Goal: Task Accomplishment & Management: Complete application form

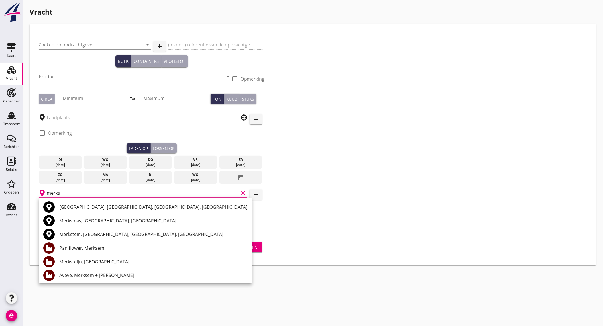
scroll to position [56, 0]
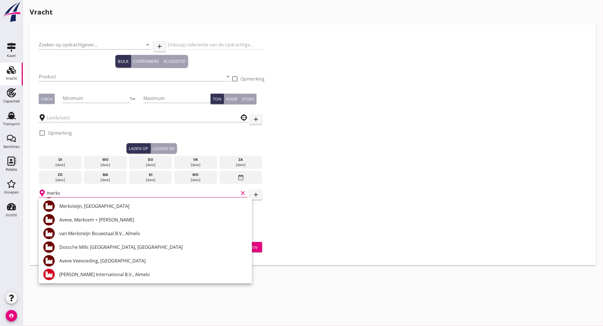
click at [243, 191] on icon "clear" at bounding box center [242, 193] width 7 height 7
click at [87, 47] on input "Zoeken op opdrachtgever..." at bounding box center [87, 44] width 96 height 9
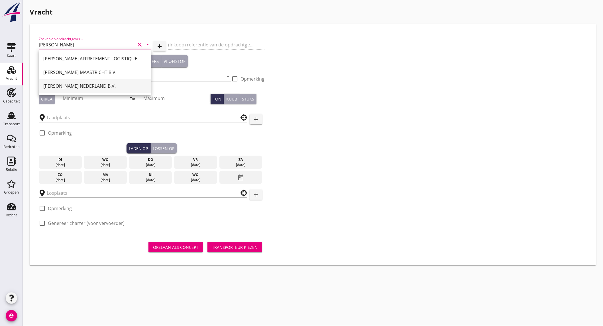
click at [91, 83] on div "[PERSON_NAME] NEDERLAND B.V." at bounding box center [94, 86] width 103 height 7
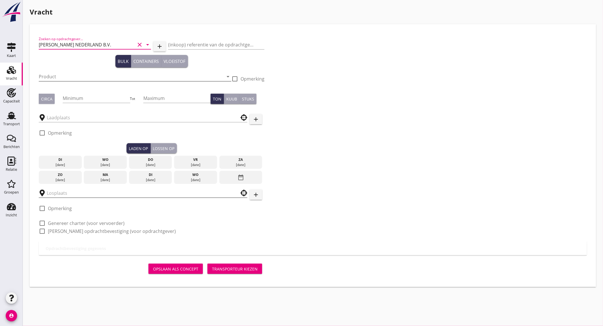
type input "[PERSON_NAME] NEDERLAND B.V."
click at [78, 79] on input "Product" at bounding box center [131, 76] width 185 height 9
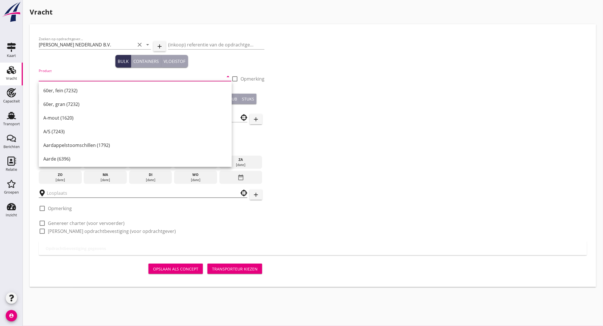
click at [66, 75] on input "Product" at bounding box center [131, 76] width 185 height 9
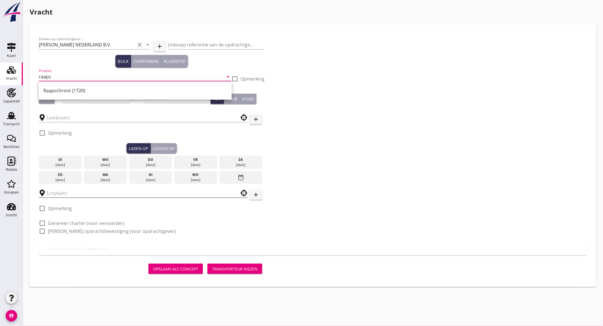
click at [63, 83] on div "Raapschroot (1720)" at bounding box center [135, 91] width 193 height 18
click at [58, 88] on div "Raapschroot (1720)" at bounding box center [135, 90] width 184 height 7
type input "Raapschroot (1720)"
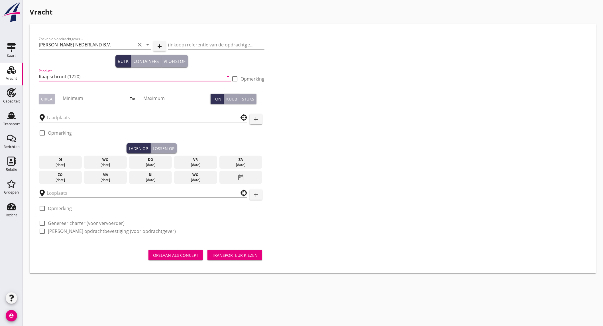
click at [46, 98] on div "Circa" at bounding box center [46, 99] width 11 height 6
click at [80, 98] on input "Minimum" at bounding box center [96, 98] width 67 height 9
type input "1500"
click at [62, 121] on input "text" at bounding box center [139, 117] width 185 height 9
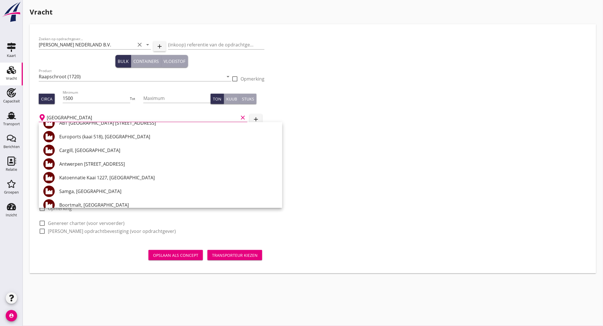
scroll to position [32, 0]
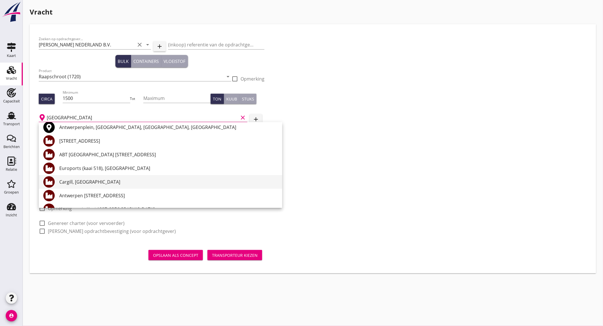
click at [116, 184] on div "Cargill, [GEOGRAPHIC_DATA]" at bounding box center [168, 182] width 218 height 7
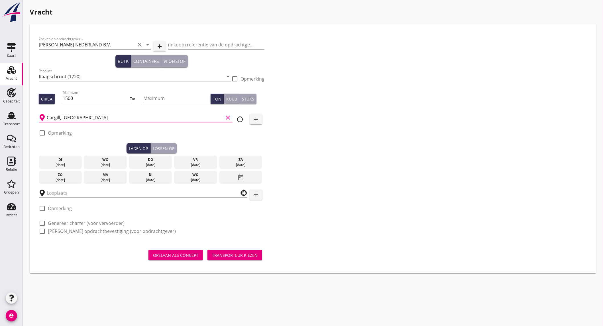
type input "Cargill, [GEOGRAPHIC_DATA]"
drag, startPoint x: 190, startPoint y: 160, endPoint x: 163, endPoint y: 162, distance: 26.6
click at [189, 160] on div "vr" at bounding box center [196, 159] width 40 height 5
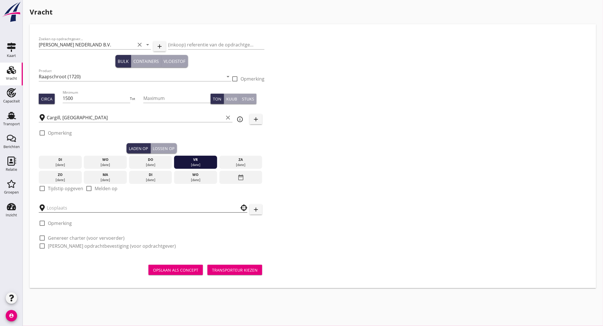
click at [63, 187] on label "Tijdstip opgeven" at bounding box center [65, 189] width 35 height 6
checkbox input "true"
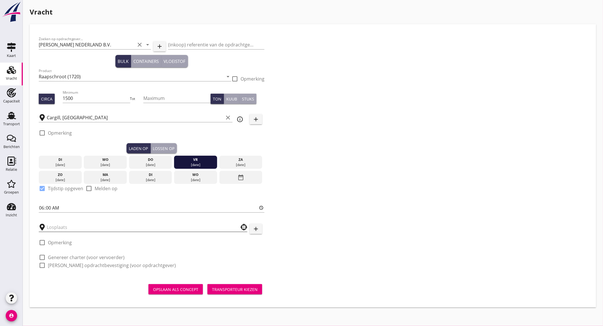
click at [62, 230] on input "text" at bounding box center [139, 227] width 185 height 9
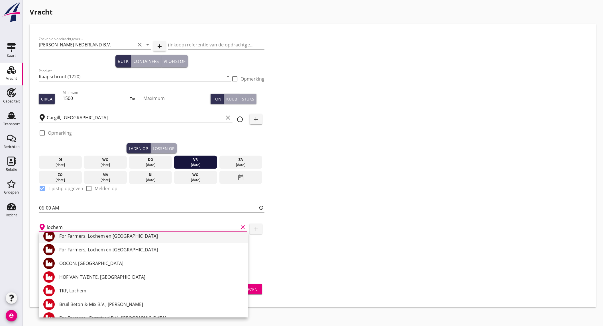
scroll to position [0, 0]
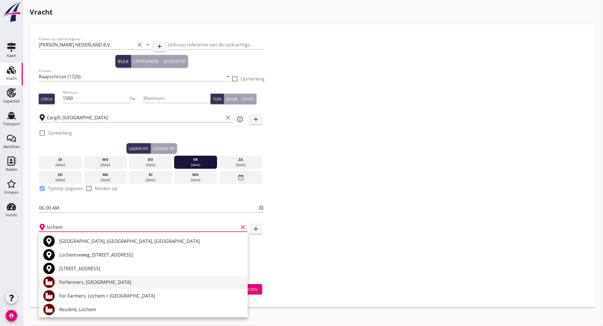
click at [106, 281] on div "Forfarmers, Lochem" at bounding box center [151, 282] width 184 height 7
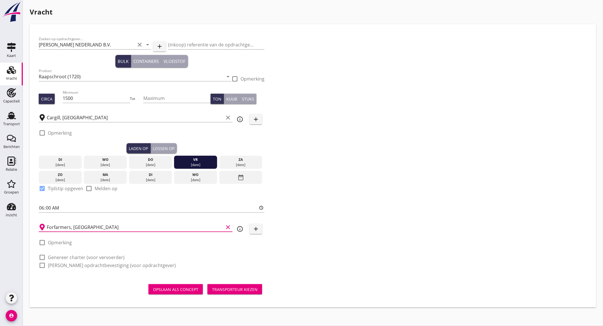
type input "Forfarmers, Lochem"
click at [69, 256] on label "Genereer charter (voor vervoerder)" at bounding box center [86, 258] width 77 height 6
checkbox input "true"
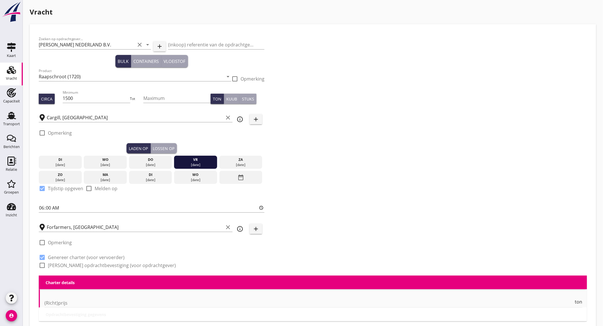
click at [69, 265] on label "Genereer opdrachtbevestiging (voor opdrachtgever)" at bounding box center [112, 266] width 128 height 6
checkbox input "true"
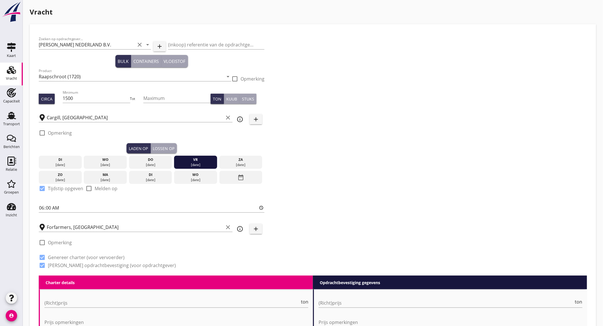
scroll to position [95, 0]
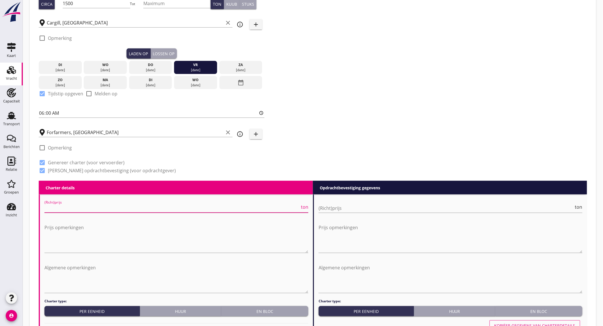
click at [74, 209] on input "(Richt)prijs" at bounding box center [171, 208] width 255 height 9
type input "13000"
click at [325, 207] on input "(Richt)prijs" at bounding box center [446, 208] width 255 height 9
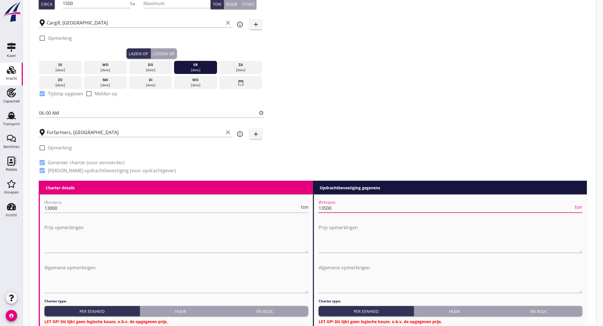
scroll to position [190, 0]
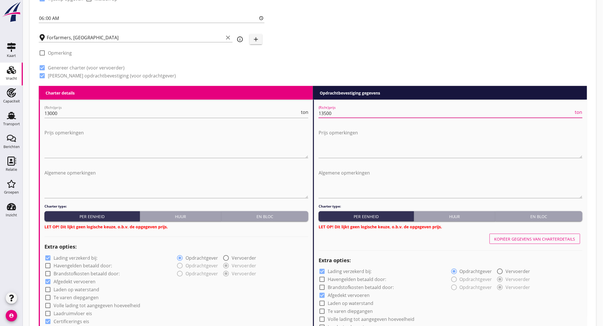
type input "13500"
click at [264, 216] on div "En bloc" at bounding box center [265, 217] width 82 height 6
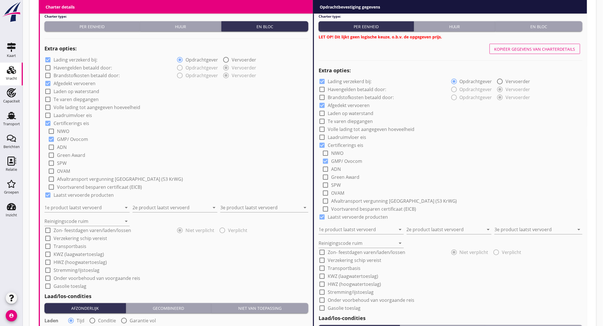
scroll to position [412, 0]
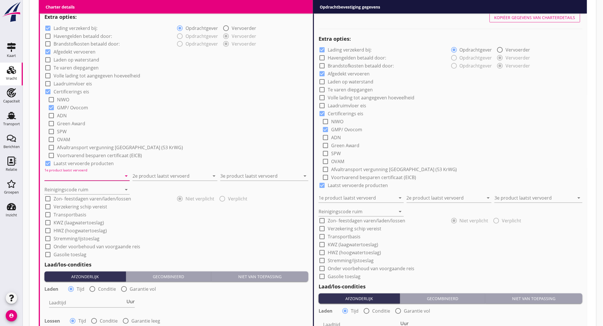
click at [102, 176] on input "1e product laatst vervoerd" at bounding box center [82, 176] width 77 height 9
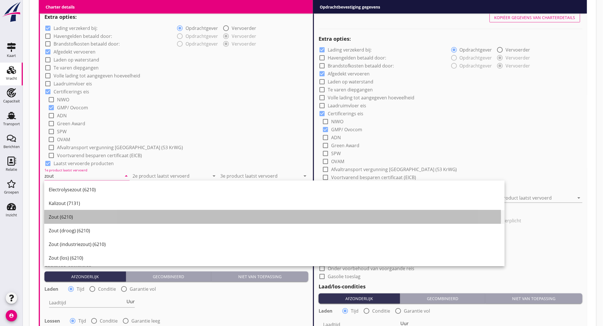
click at [82, 218] on div "Zout (6210)" at bounding box center [274, 217] width 451 height 7
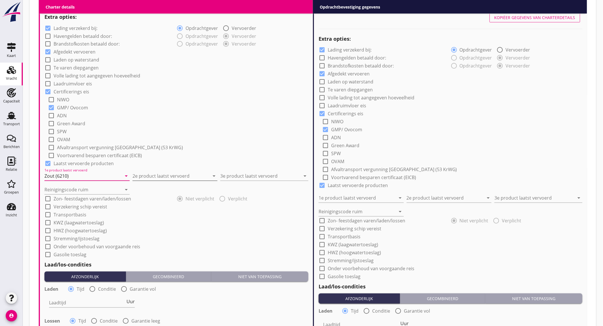
type input "Zout (6210)"
click at [157, 176] on input "2e product laatst vervoerd" at bounding box center [171, 176] width 77 height 9
type input "zand en grind"
click at [241, 172] on input "3e product laatst vervoerd" at bounding box center [260, 176] width 80 height 9
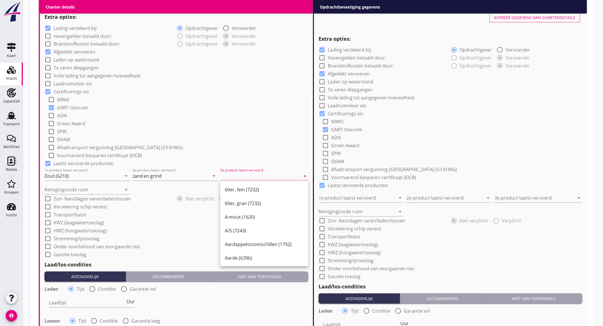
drag, startPoint x: 129, startPoint y: 247, endPoint x: 124, endPoint y: 243, distance: 6.3
click at [129, 247] on label "Onder voorbehoud van voorgaande reis" at bounding box center [97, 247] width 87 height 6
checkbox input "true"
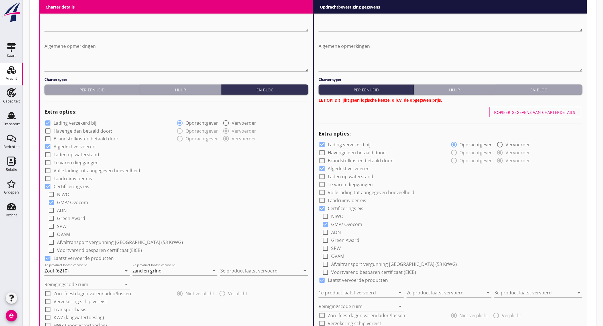
scroll to position [221, 0]
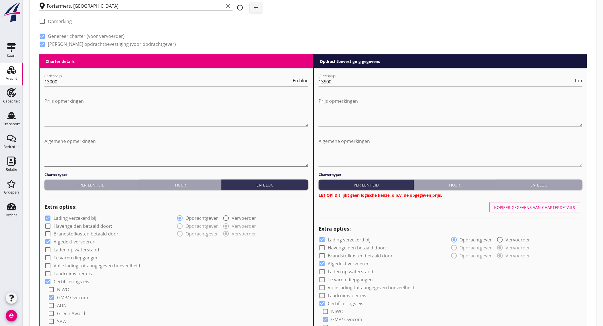
click at [84, 137] on textarea "Algemene opmerkingen" at bounding box center [176, 152] width 264 height 30
click at [84, 137] on textarea "zaterdag tot 12.00 beschikbaar" at bounding box center [176, 152] width 264 height 30
type textarea "zaterdag tot 12.00 beschikbaar"
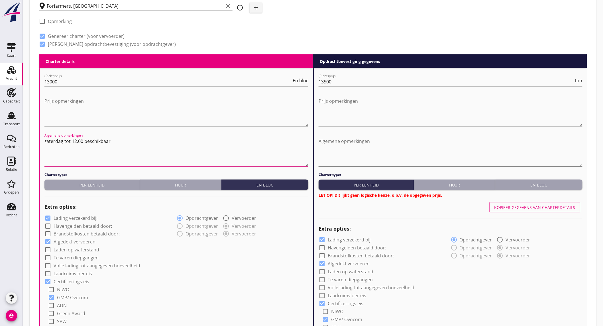
click at [335, 141] on textarea "Algemene opmerkingen" at bounding box center [451, 152] width 264 height 30
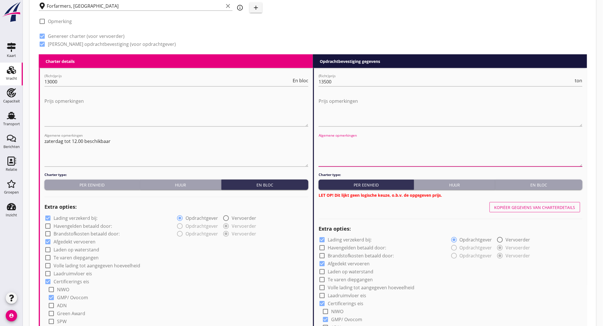
paste textarea "zaterdag tot 12.00 beschikbaar"
type textarea "zaterdag tot 12.00 beschikbaar"
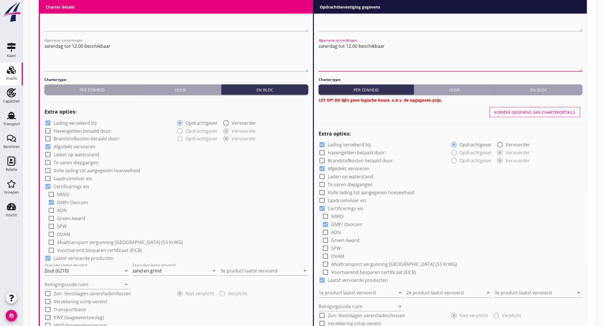
scroll to position [348, 0]
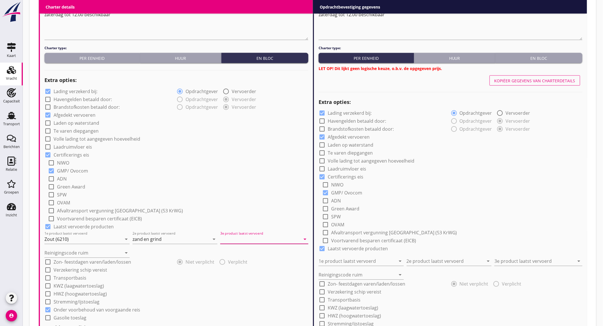
click at [245, 238] on input "3e product laatst vervoerd" at bounding box center [260, 239] width 80 height 9
click at [238, 264] on div "Stenen (6922)" at bounding box center [264, 267] width 79 height 7
type input "Stenen (6922)"
click at [96, 253] on input "Reinigingscode ruim" at bounding box center [82, 253] width 77 height 9
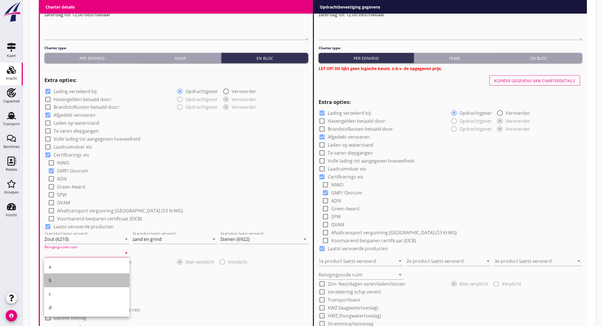
click at [63, 277] on div "b" at bounding box center [87, 280] width 76 height 7
type input "b"
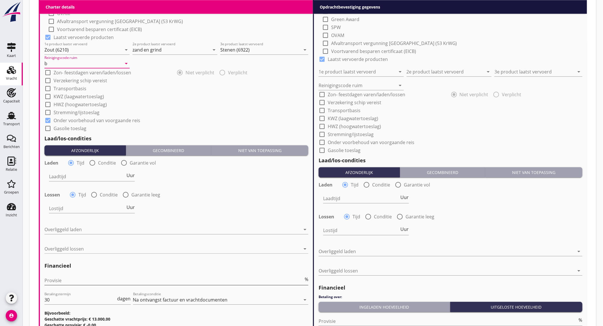
scroll to position [602, 0]
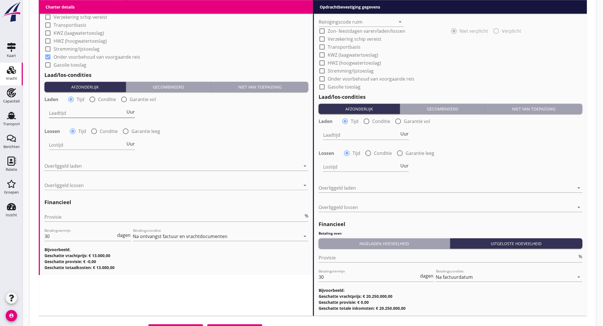
click at [129, 112] on span "Uur" at bounding box center [131, 112] width 8 height 5
type input "2"
click at [89, 143] on input "Lostijd" at bounding box center [87, 145] width 76 height 9
click at [93, 130] on div at bounding box center [94, 132] width 10 height 10
radio input "false"
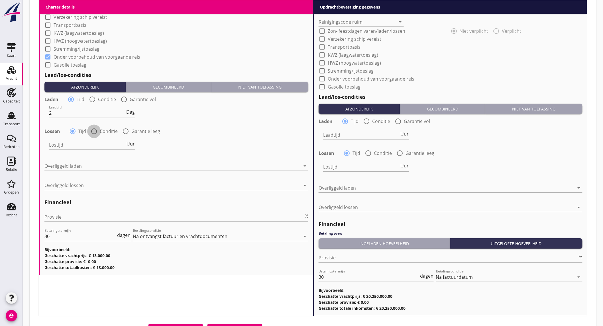
radio input "true"
click at [100, 147] on div at bounding box center [109, 145] width 121 height 9
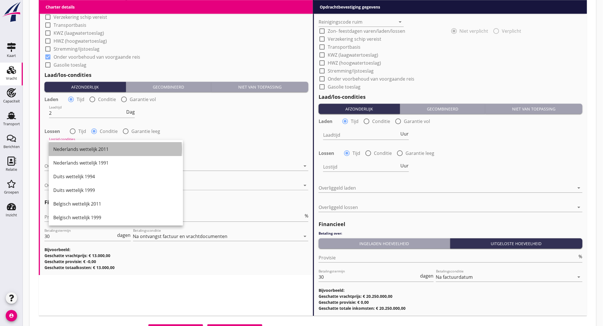
click at [100, 151] on div "Nederlands wettelijk 2011" at bounding box center [115, 149] width 125 height 7
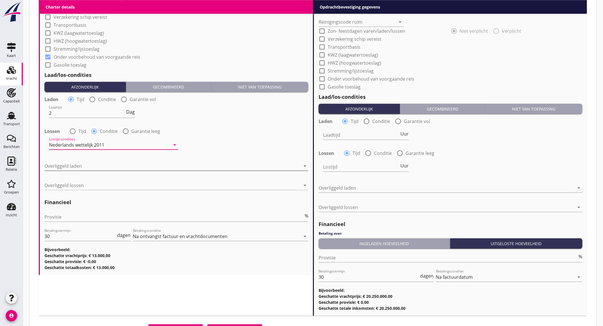
click at [94, 166] on div at bounding box center [172, 166] width 256 height 9
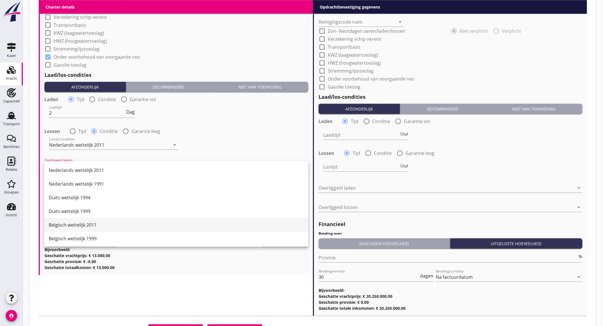
click at [79, 227] on div "Belgisch wettelijk 2011" at bounding box center [176, 225] width 255 height 7
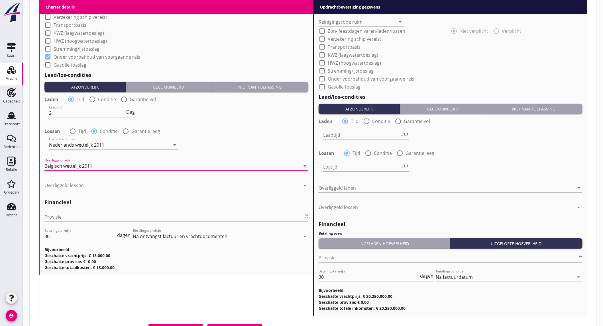
click at [74, 186] on div at bounding box center [172, 185] width 256 height 9
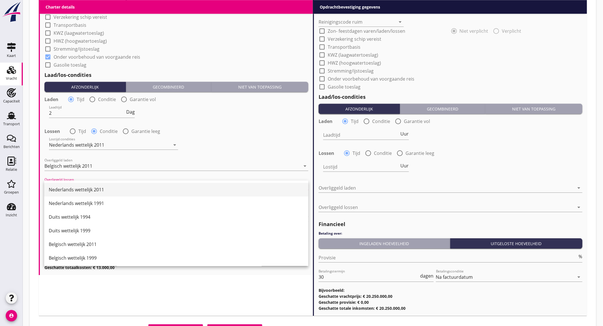
click at [73, 190] on div "Nederlands wettelijk 2011" at bounding box center [176, 189] width 255 height 7
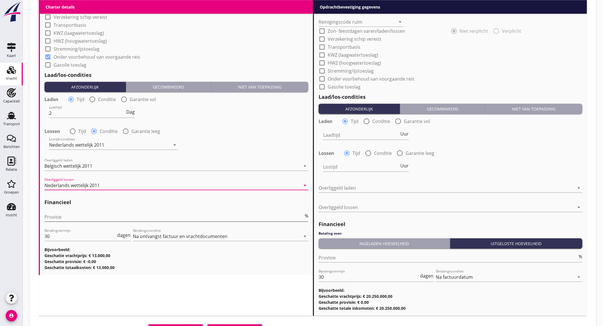
click at [79, 215] on input "Provisie" at bounding box center [173, 217] width 259 height 9
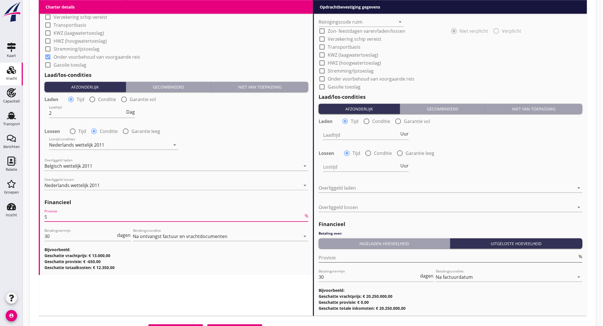
type input "5"
click at [347, 255] on input "Provisie" at bounding box center [448, 257] width 259 height 9
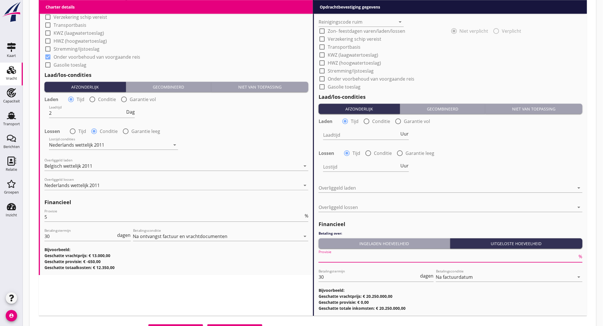
type input "2"
type input "2.5"
click at [492, 134] on div "Laadtijd Uur" at bounding box center [450, 135] width 265 height 21
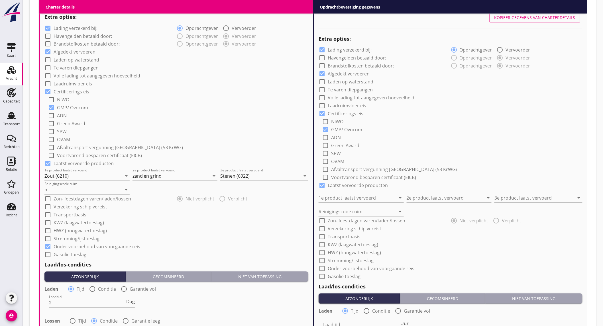
scroll to position [221, 0]
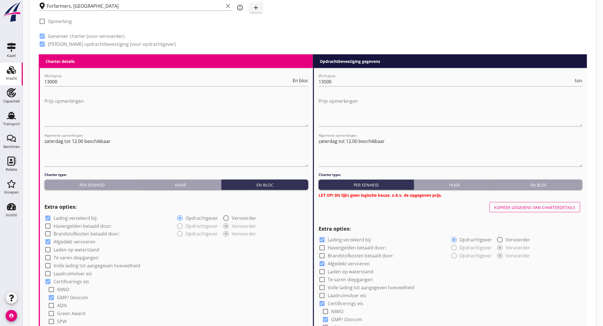
click at [539, 182] on div "En bloc" at bounding box center [539, 185] width 82 height 6
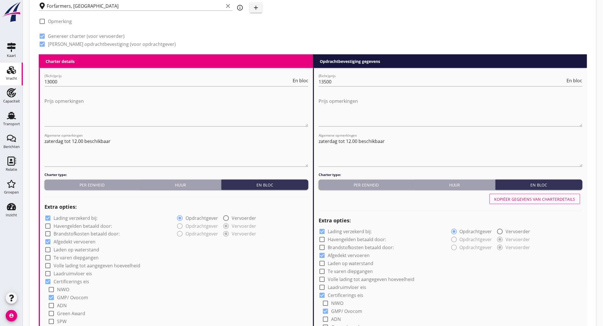
click at [528, 204] on div "Kopiëer gegevens van charterdetails" at bounding box center [451, 199] width 264 height 14
click at [529, 201] on div "Kopiëer gegevens van charterdetails" at bounding box center [534, 199] width 81 height 6
type input "Zout (6210)"
type input "zand en grind"
type input "Stenen (6922)"
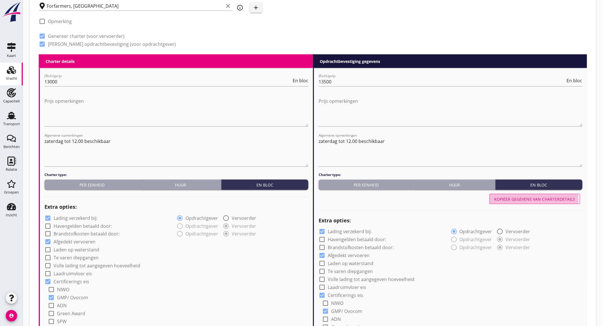
type input "b"
checkbox input "true"
type input "2"
radio input "false"
radio input "true"
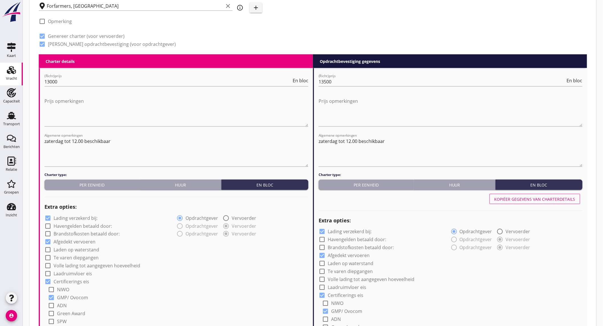
click at [52, 220] on div "check_box Lading verzekerd bij:" at bounding box center [70, 218] width 53 height 7
click at [61, 218] on label "Lading verzekerd bij:" at bounding box center [76, 218] width 44 height 6
checkbox input "false"
click at [543, 195] on button "Kopiëer gegevens van charterdetails" at bounding box center [535, 199] width 91 height 10
checkbox input "false"
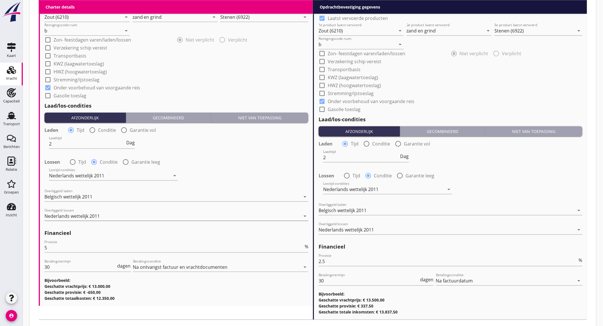
scroll to position [602, 0]
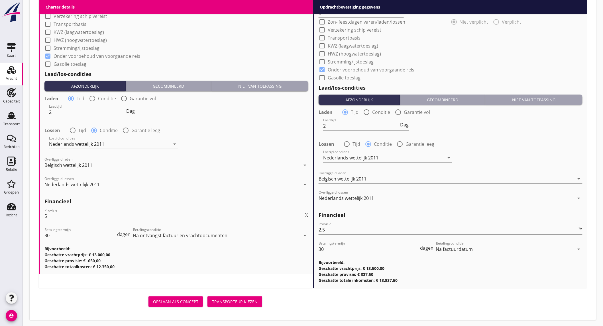
click at [229, 299] on div "Transporteur kiezen" at bounding box center [235, 302] width 46 height 6
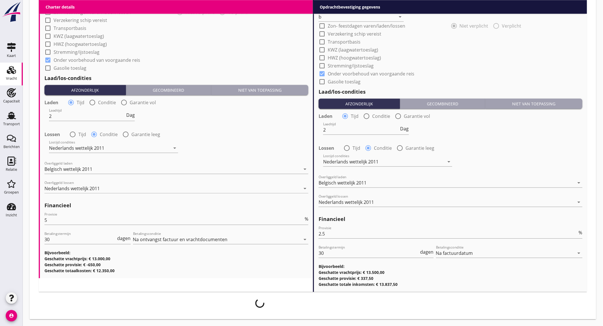
scroll to position [598, 0]
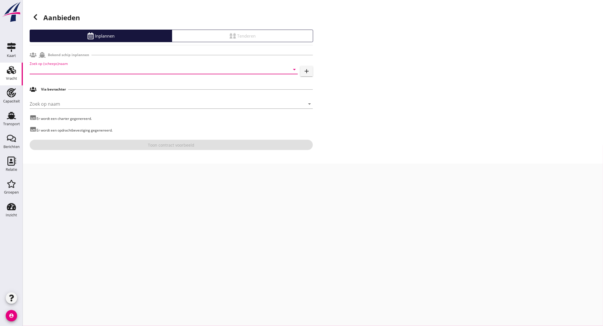
click at [64, 71] on input "Zoek op (scheeps)naam" at bounding box center [156, 69] width 252 height 9
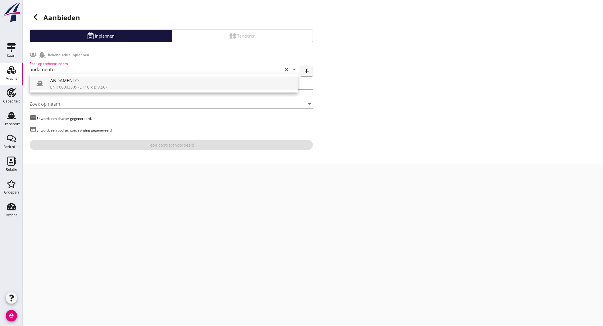
click at [72, 82] on div "ANDAMENTO" at bounding box center [171, 80] width 243 height 7
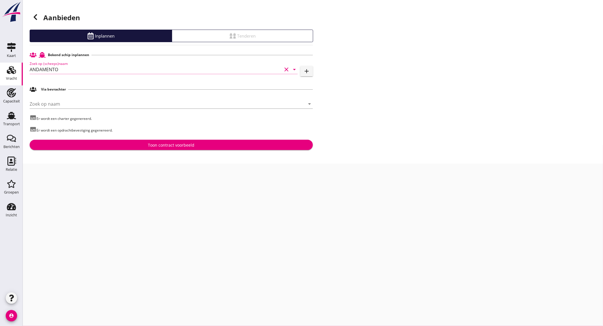
type input "ANDAMENTO"
click at [116, 143] on div "Toon contract voorbeeld" at bounding box center [171, 145] width 274 height 6
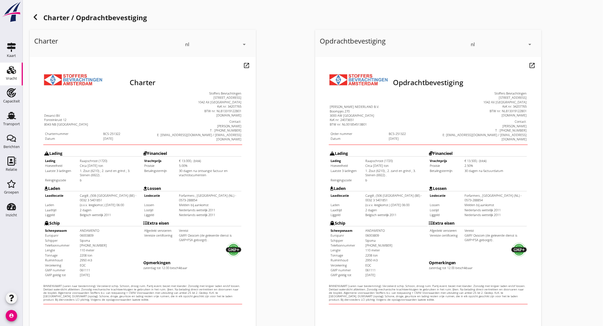
scroll to position [95, 0]
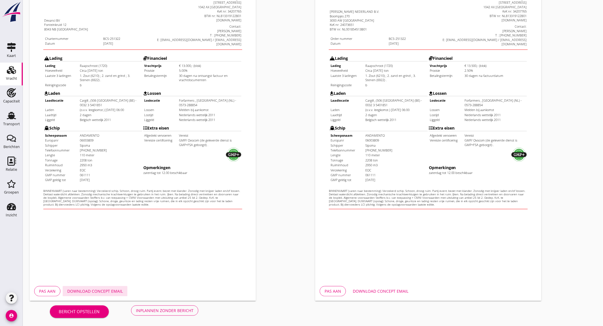
drag, startPoint x: 100, startPoint y: 290, endPoint x: 104, endPoint y: 290, distance: 3.7
click at [100, 290] on div "Download concept email" at bounding box center [95, 291] width 56 height 6
click at [391, 292] on div "Download concept email" at bounding box center [381, 291] width 56 height 6
click at [159, 306] on button "Inplannen zonder bericht" at bounding box center [164, 311] width 67 height 10
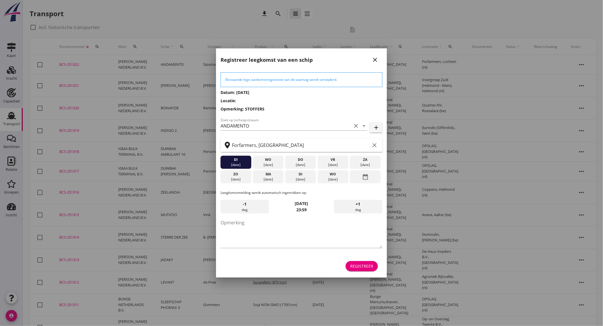
click at [374, 60] on icon "close" at bounding box center [375, 59] width 7 height 7
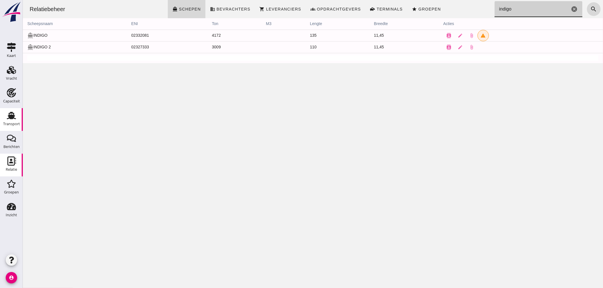
click at [13, 127] on div "Transport" at bounding box center [11, 124] width 17 height 8
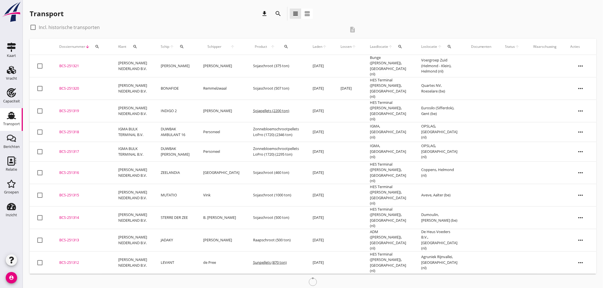
click at [278, 12] on icon "search" at bounding box center [278, 13] width 7 height 7
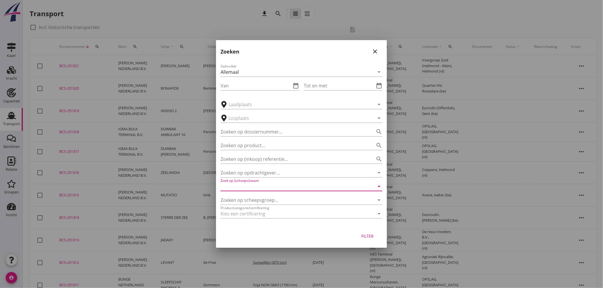
click at [278, 187] on input "Zoek op (scheeps)naam" at bounding box center [294, 186] width 146 height 9
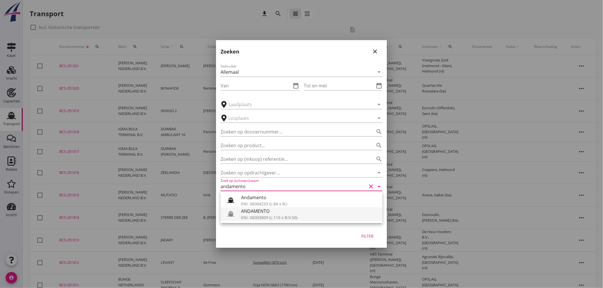
click at [271, 211] on div "ANDAMENTO" at bounding box center [309, 211] width 137 height 7
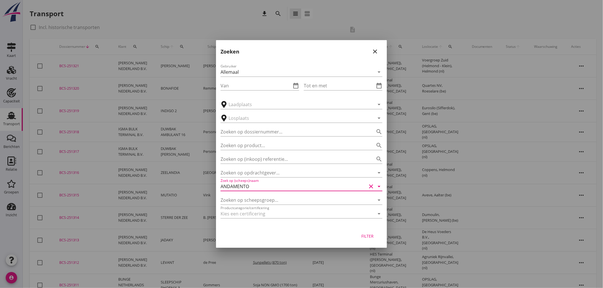
click at [365, 236] on div "Filter" at bounding box center [368, 236] width 16 height 6
type input "ANDAMENTO"
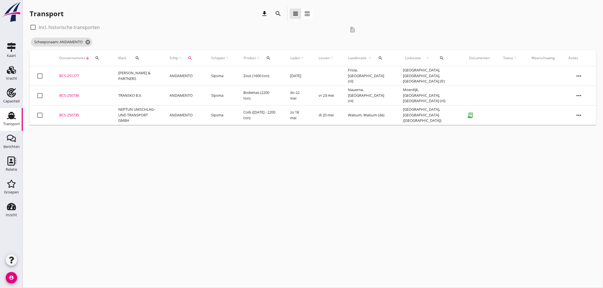
click at [95, 29] on label "Incl. historische transporten" at bounding box center [69, 28] width 61 height 6
checkbox input "true"
